Goal: Communication & Community: Answer question/provide support

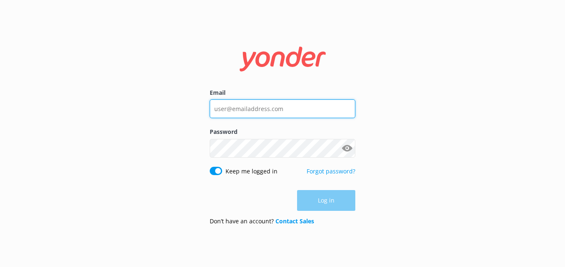
type input "[EMAIL_ADDRESS][DOMAIN_NAME]"
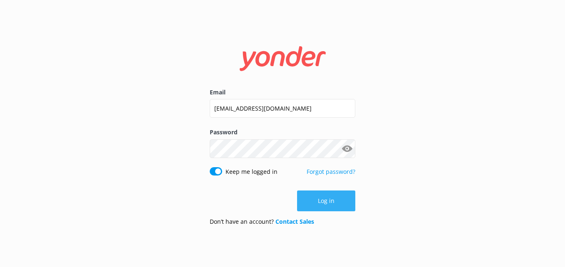
click at [311, 197] on button "Log in" at bounding box center [326, 200] width 58 height 21
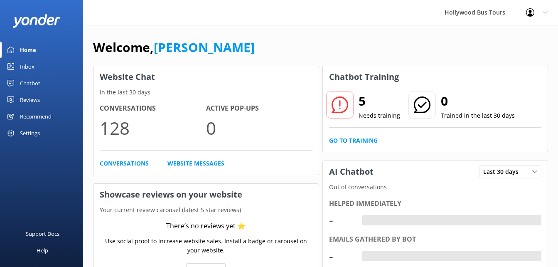
click at [19, 66] on link "Inbox" at bounding box center [41, 66] width 83 height 17
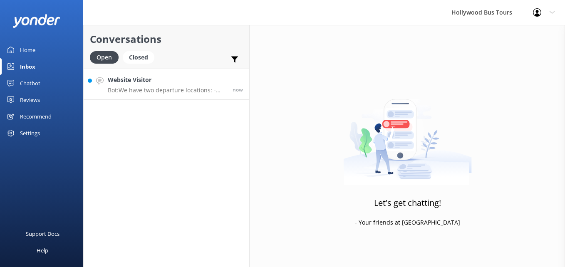
click at [141, 81] on h4 "Website Visitor" at bounding box center [167, 79] width 118 height 9
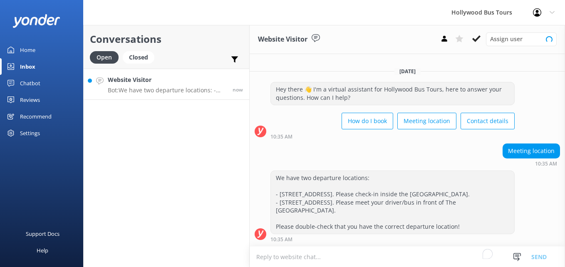
scroll to position [2, 0]
